Goal: Find specific page/section

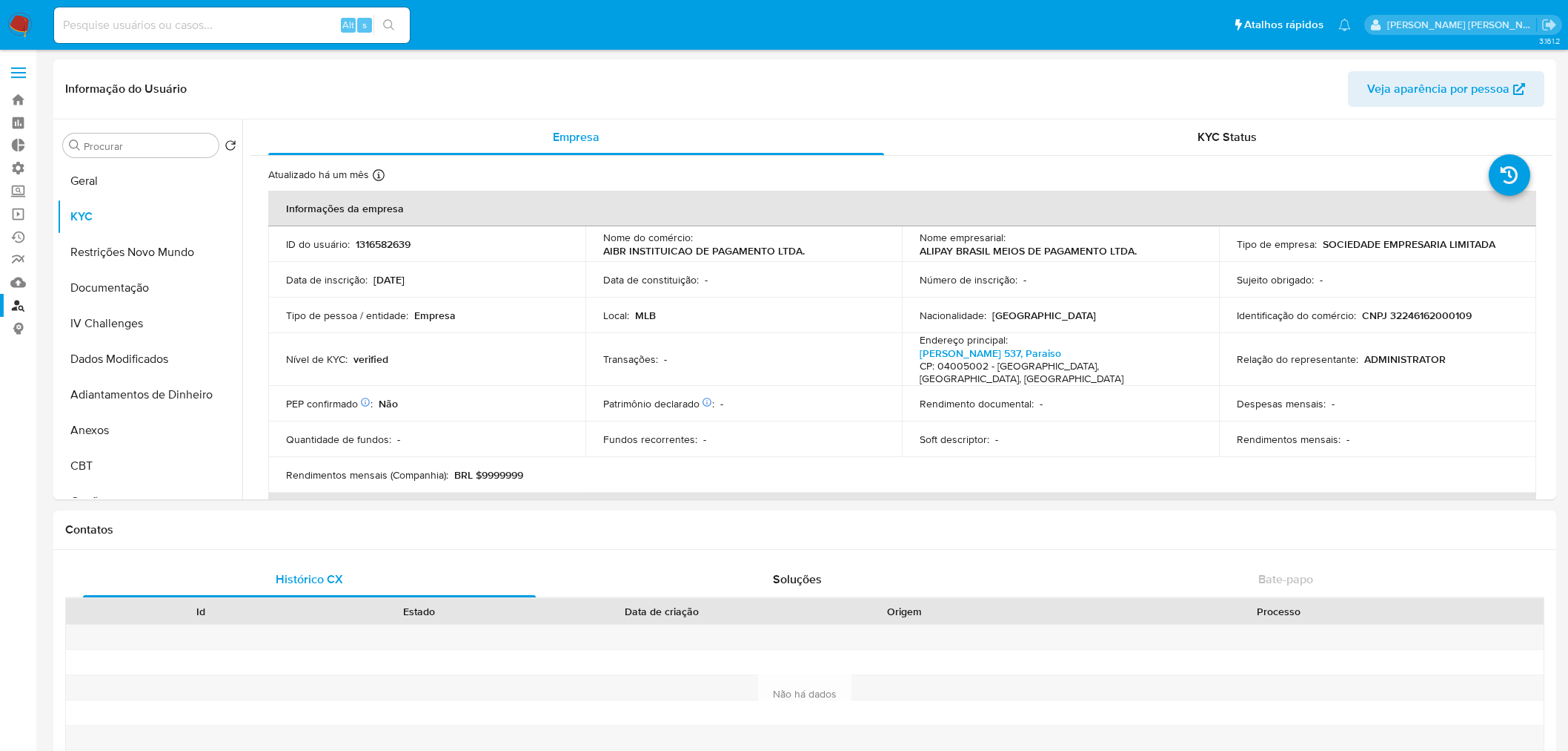
select select "10"
click at [375, 246] on p "1316582639" at bounding box center [384, 244] width 55 height 14
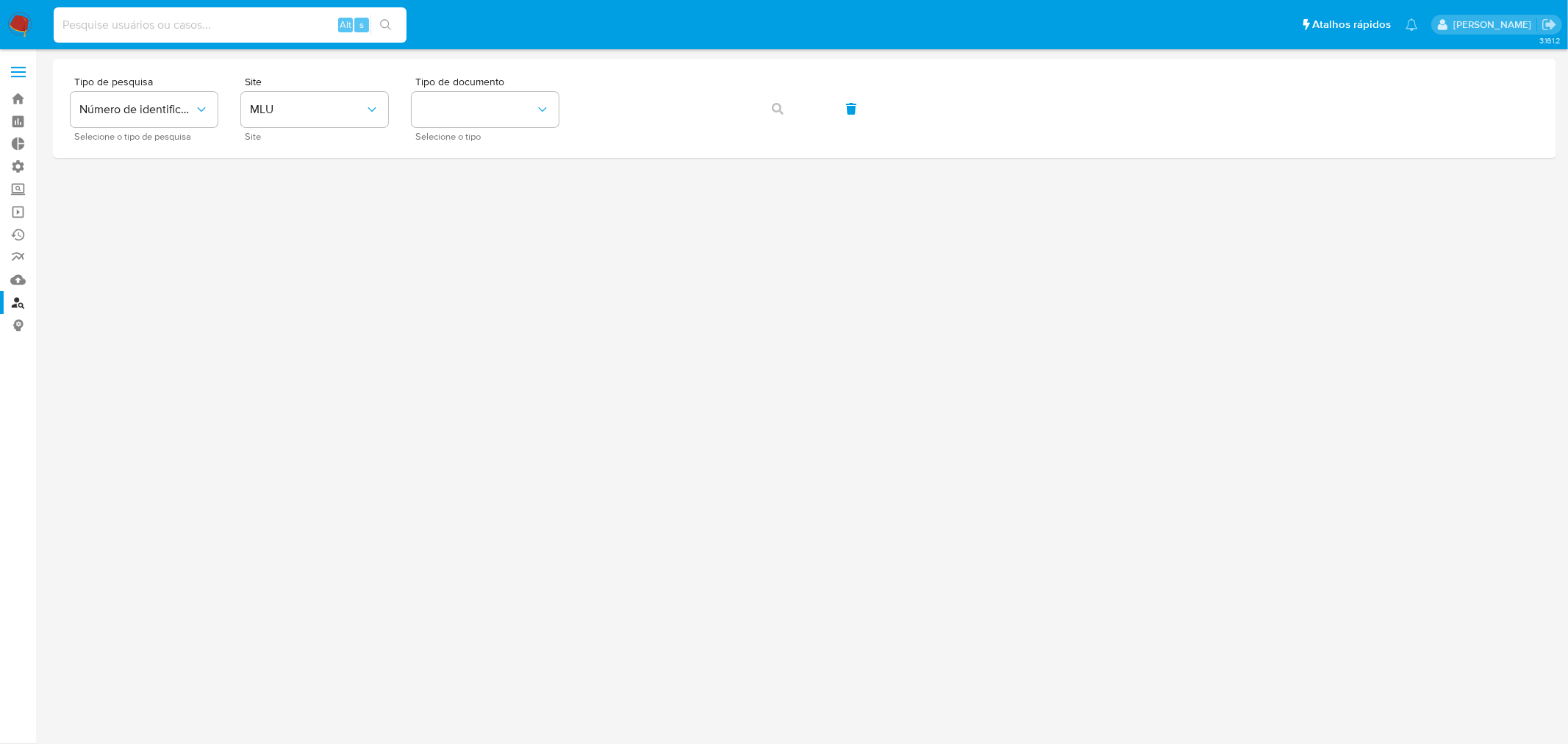
click at [131, 27] on input at bounding box center [230, 25] width 353 height 19
paste input "1316582639"
type input "1316582639"
